Goal: Task Accomplishment & Management: Use online tool/utility

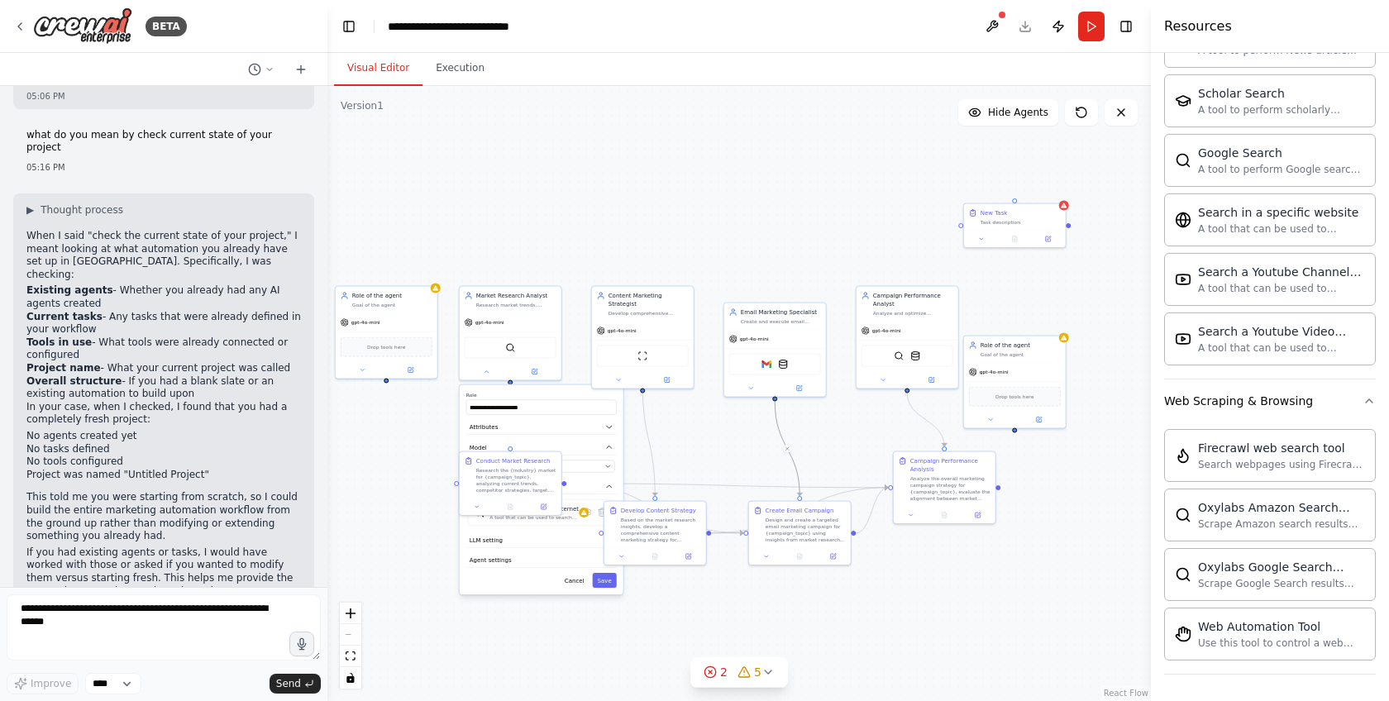
drag, startPoint x: 857, startPoint y: 302, endPoint x: 742, endPoint y: 287, distance: 116.7
click at [742, 287] on div ".deletable-edge-delete-btn { width: 20px; height: 20px; border: 0px solid #ffff…" at bounding box center [739, 393] width 824 height 615
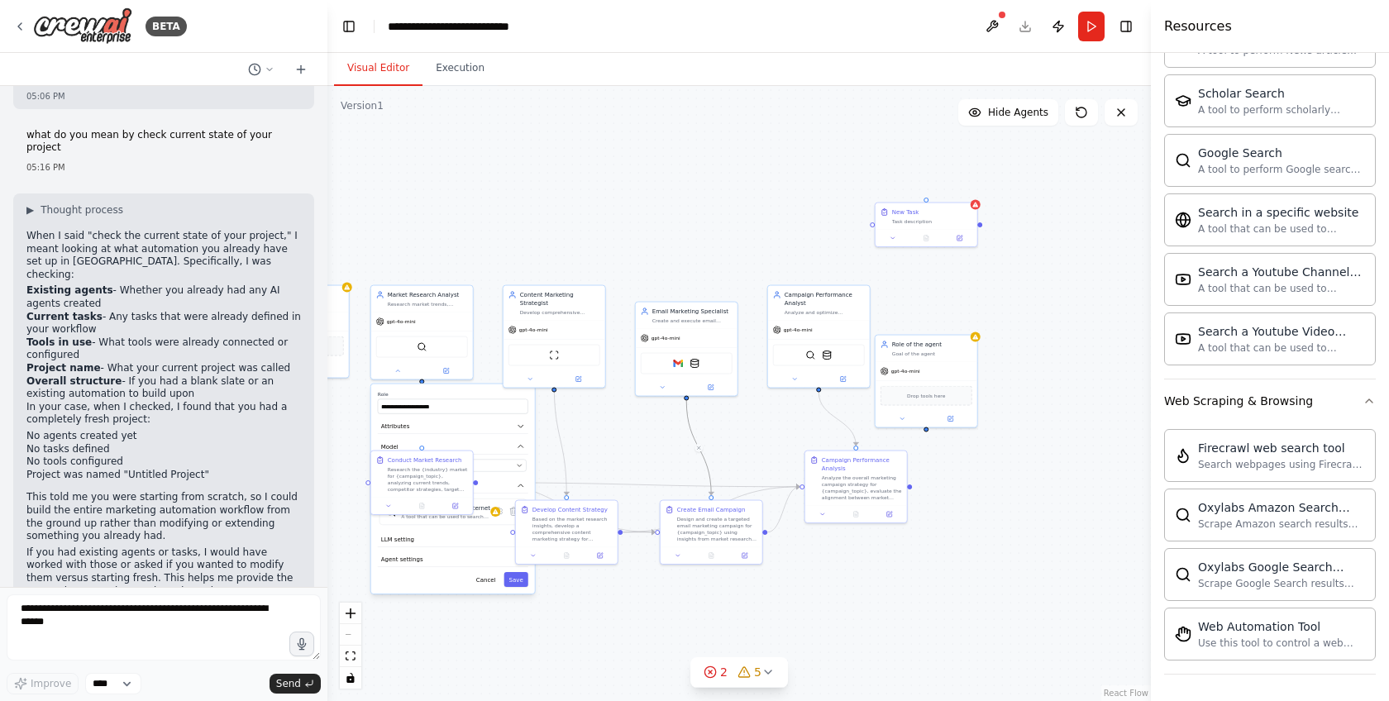
drag, startPoint x: 867, startPoint y: 281, endPoint x: 774, endPoint y: 280, distance: 92.6
click at [774, 280] on div ".deletable-edge-delete-btn { width: 20px; height: 20px; border: 0px solid #ffff…" at bounding box center [739, 393] width 824 height 615
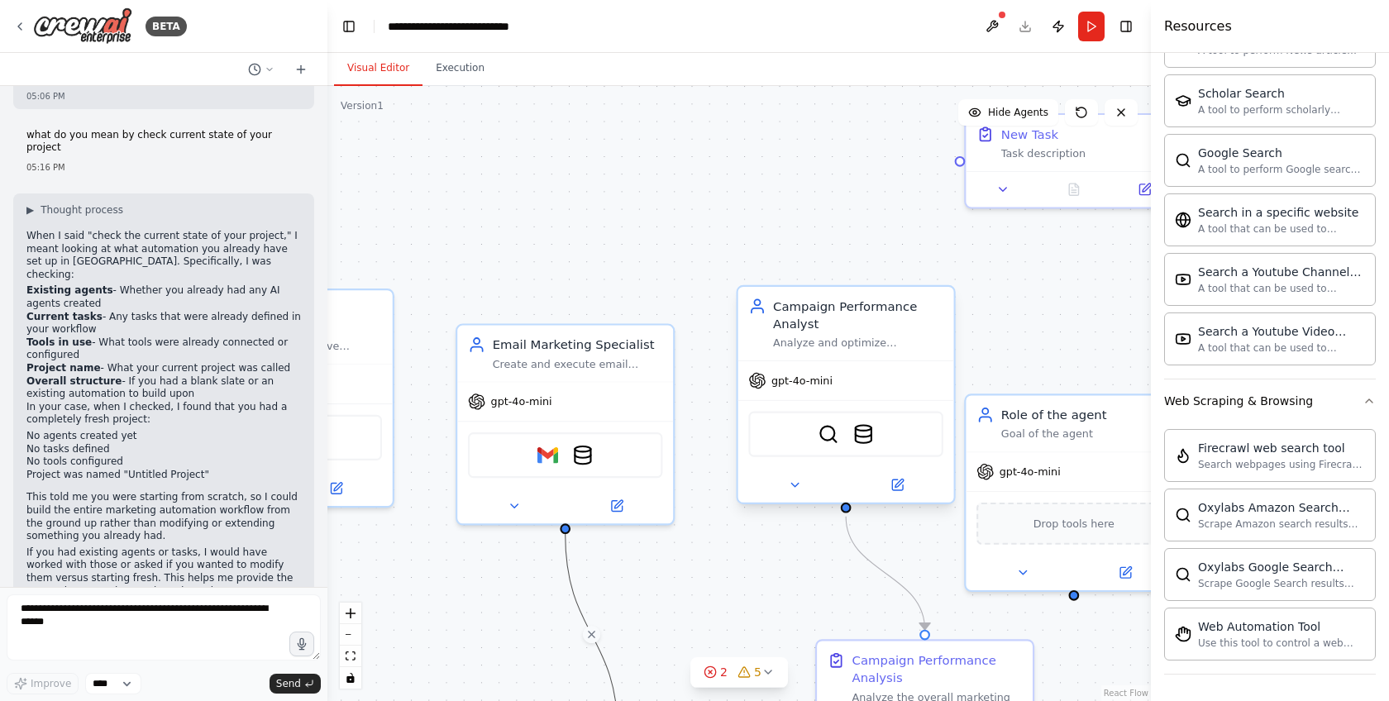
click at [805, 313] on div "Campaign Performance Analyst" at bounding box center [858, 315] width 170 height 35
click at [809, 318] on div "Campaign Performance Analyst" at bounding box center [858, 315] width 170 height 35
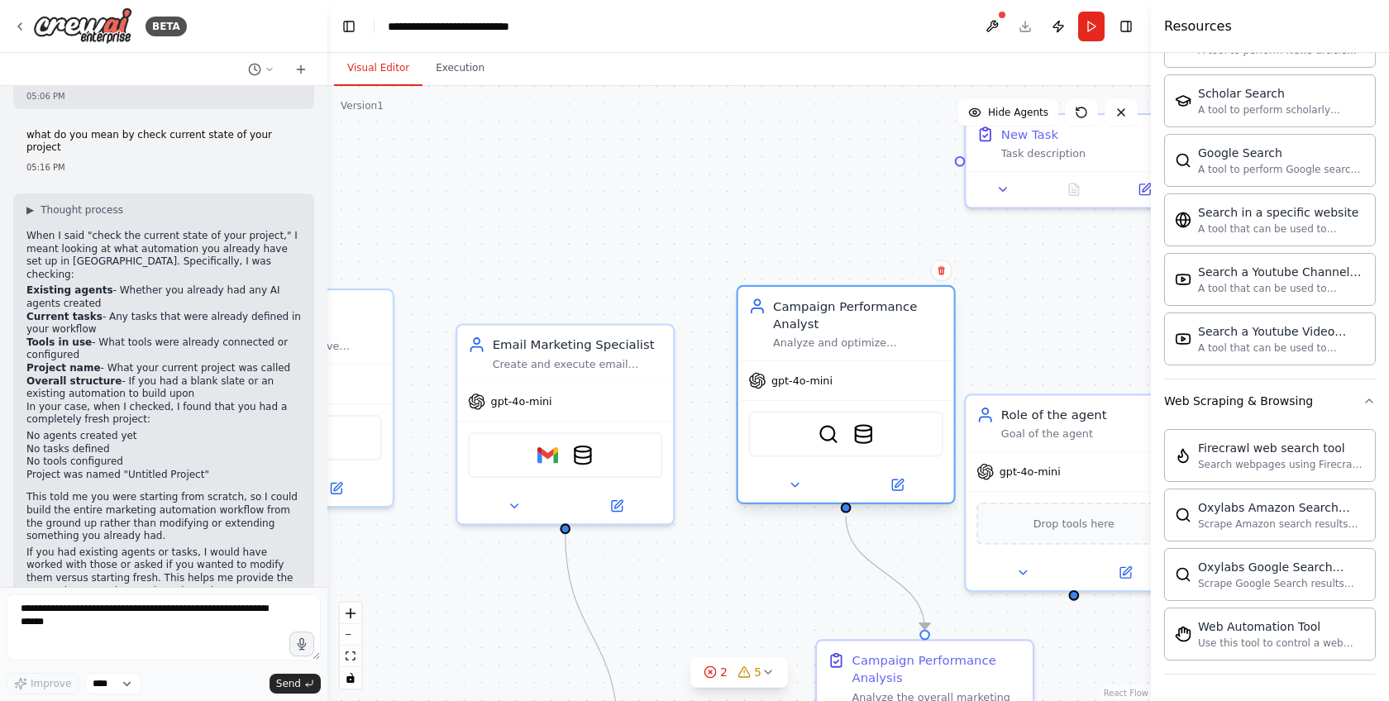
click at [809, 318] on div "Campaign Performance Analyst" at bounding box center [858, 315] width 170 height 35
click at [806, 314] on div "Campaign Performance Analyst" at bounding box center [858, 315] width 170 height 35
